Goal: Task Accomplishment & Management: Manage account settings

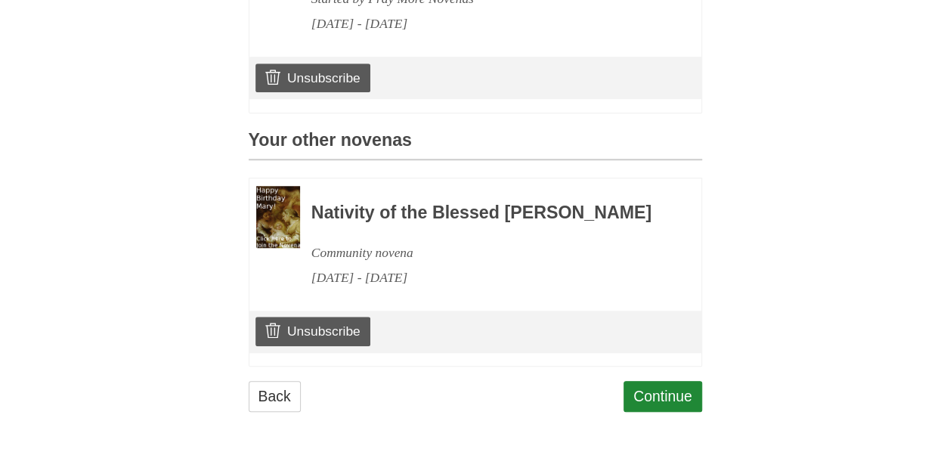
scroll to position [596, 0]
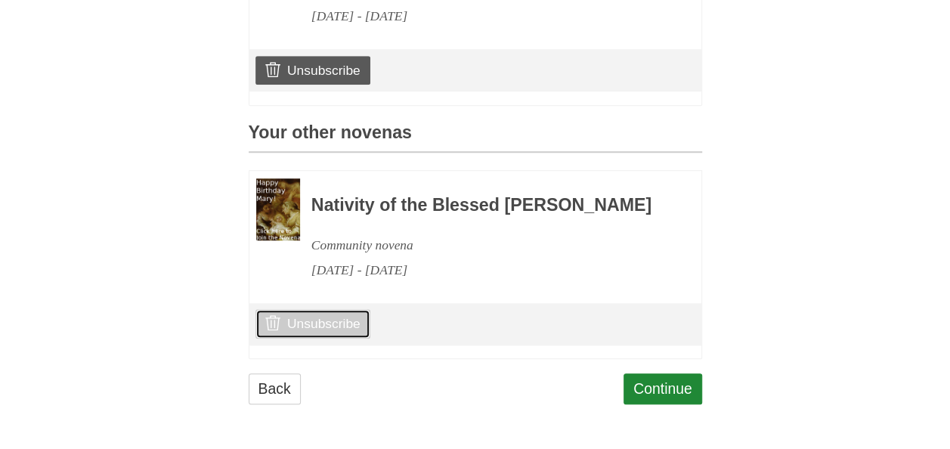
click at [319, 325] on link "Unsubscribe" at bounding box center [312, 323] width 114 height 29
click at [316, 321] on link "Unsubscribe" at bounding box center [312, 323] width 114 height 29
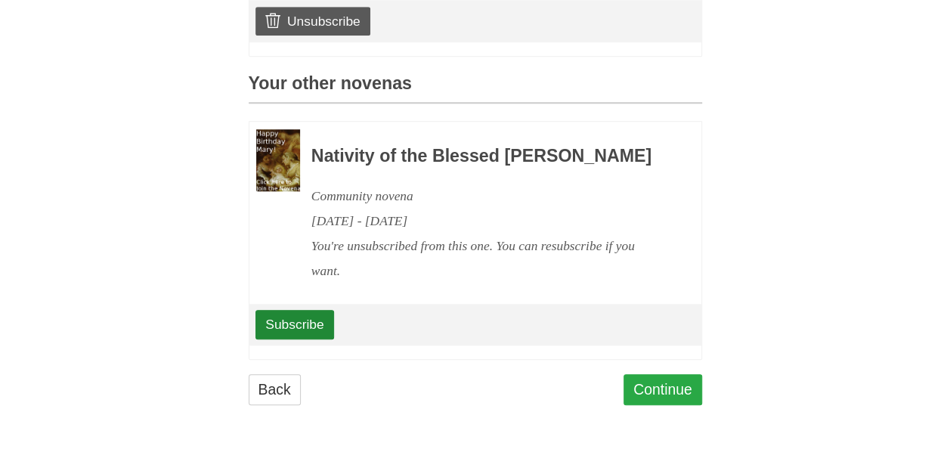
scroll to position [646, 0]
click at [658, 384] on link "Continue" at bounding box center [662, 389] width 79 height 31
click at [665, 388] on link "Continue" at bounding box center [662, 389] width 79 height 31
click at [644, 388] on link "Continue" at bounding box center [662, 389] width 79 height 31
click at [669, 391] on link "Continue" at bounding box center [662, 389] width 79 height 31
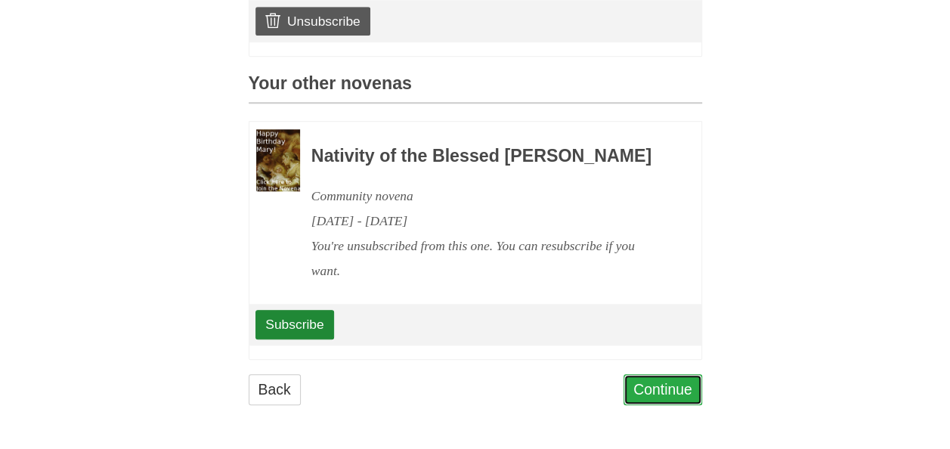
click at [683, 386] on link "Continue" at bounding box center [662, 389] width 79 height 31
drag, startPoint x: 453, startPoint y: 432, endPoint x: 328, endPoint y: 434, distance: 125.4
click at [342, 434] on main "Bl. [PERSON_NAME] and Bl. [PERSON_NAME] Novena You have overlapping novenas. Yo…" at bounding box center [475, 6] width 453 height 857
click at [679, 386] on link "Continue" at bounding box center [662, 389] width 79 height 31
